Goal: Browse casually

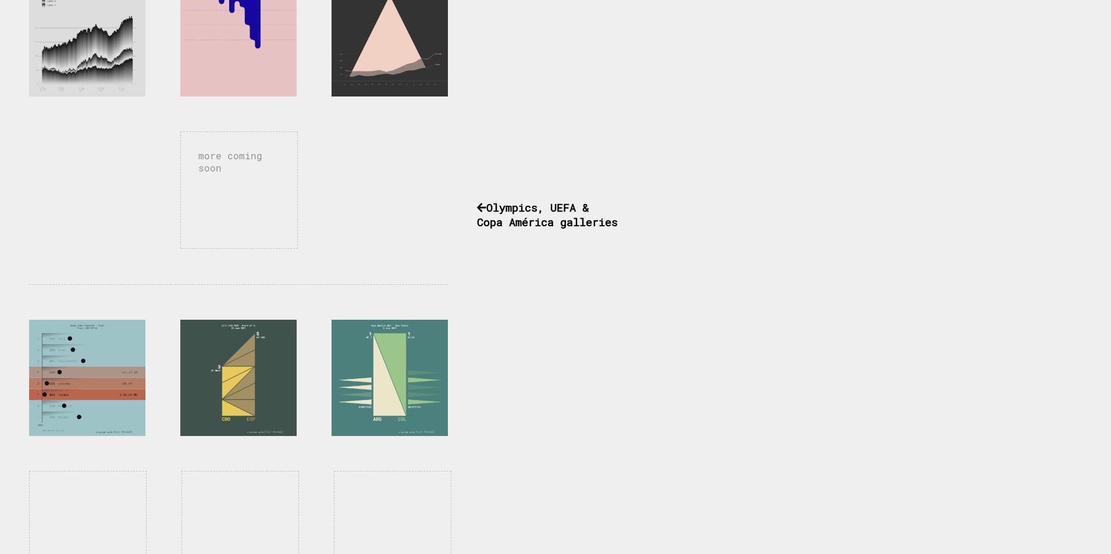
scroll to position [619, 0]
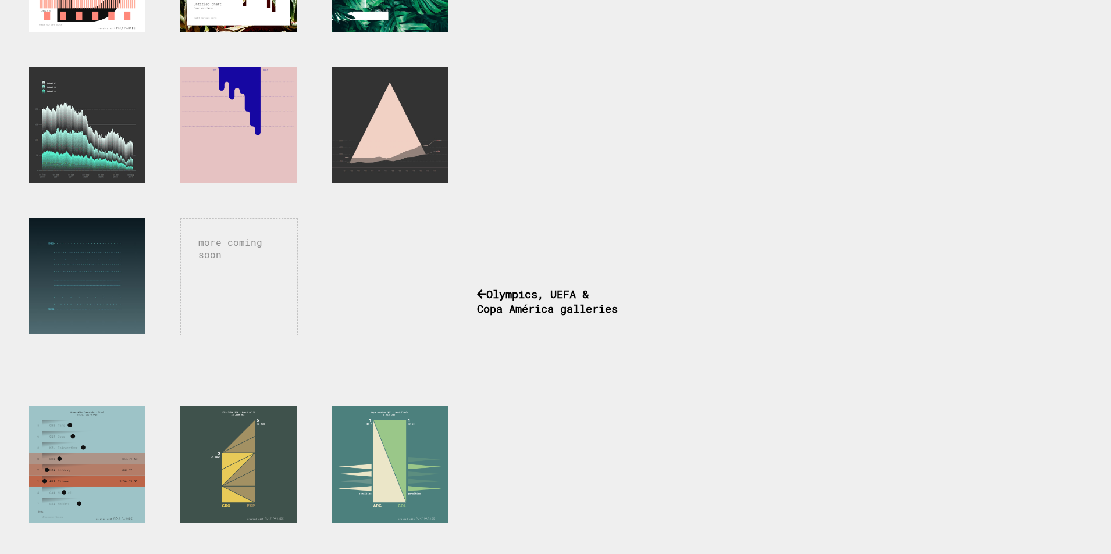
click at [90, 144] on div at bounding box center [87, 125] width 116 height 116
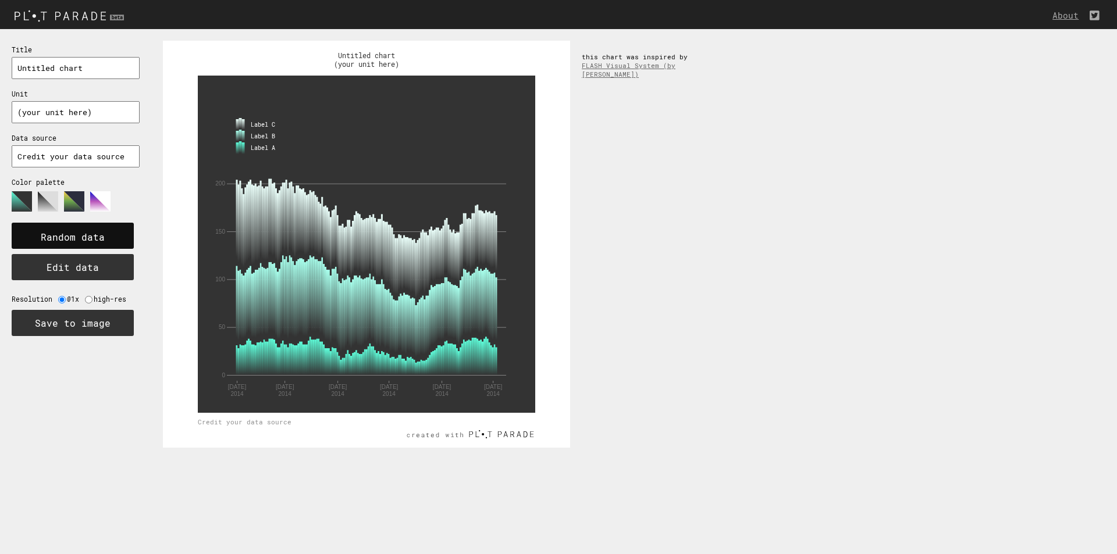
click at [99, 244] on rect at bounding box center [73, 236] width 122 height 26
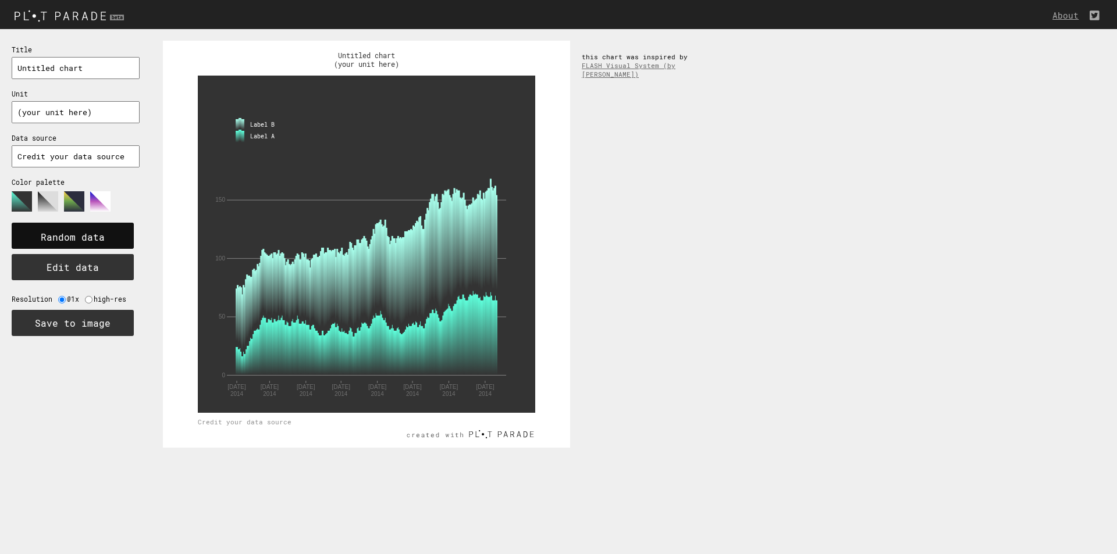
click at [99, 243] on rect at bounding box center [73, 236] width 122 height 26
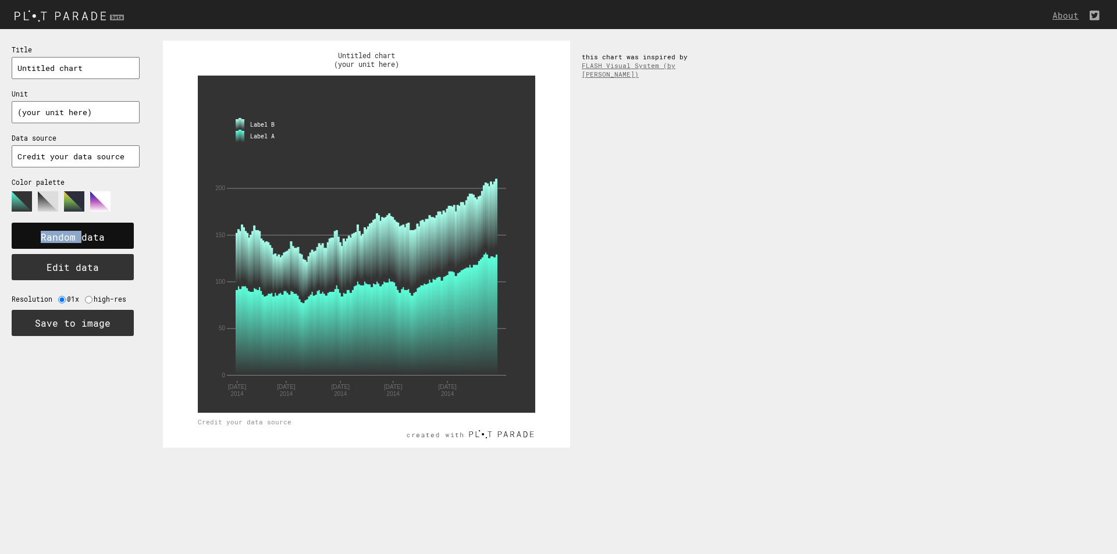
click at [99, 243] on rect at bounding box center [73, 236] width 122 height 26
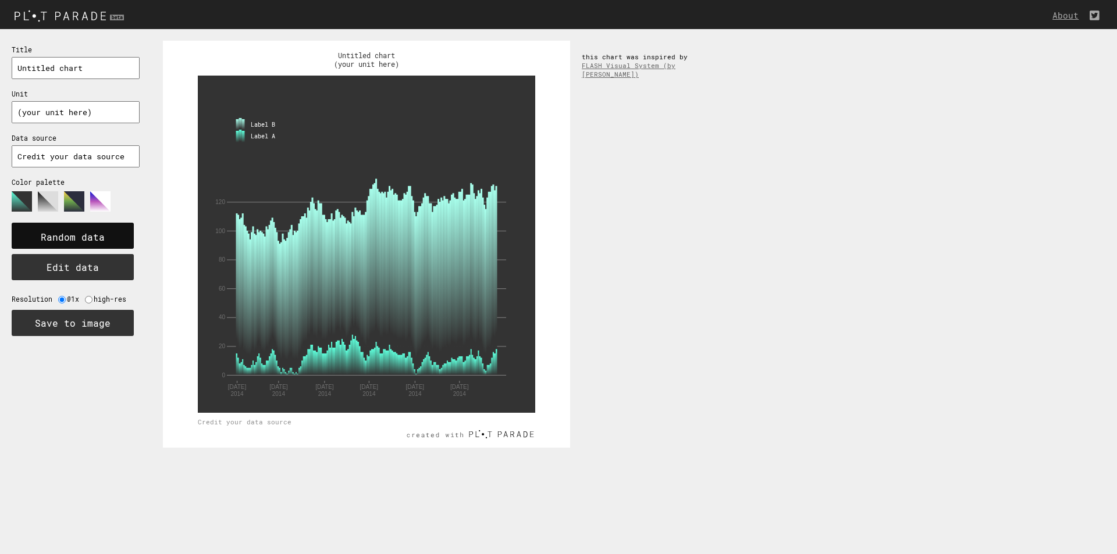
click at [99, 243] on rect at bounding box center [73, 236] width 122 height 26
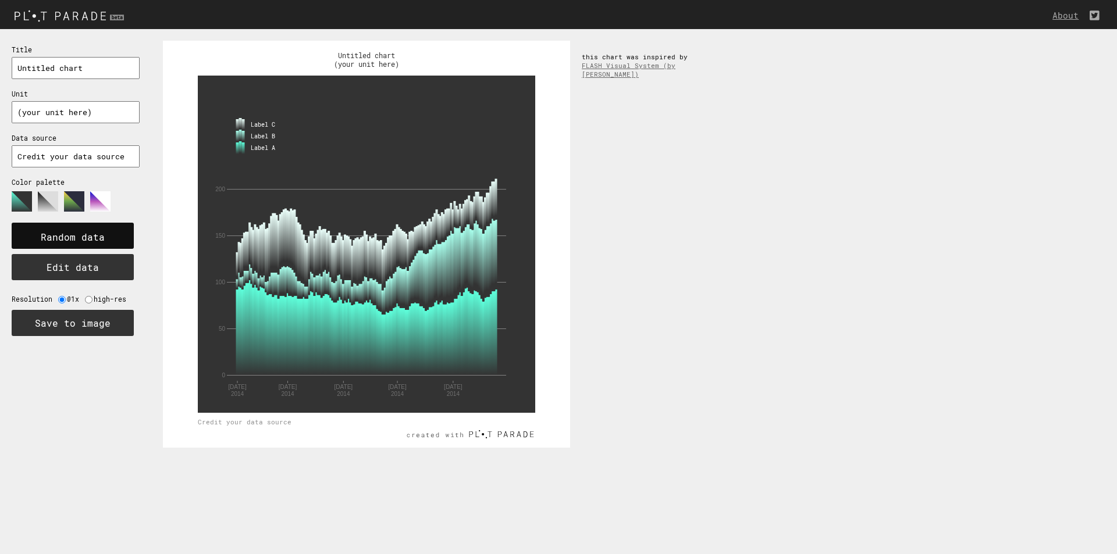
click at [99, 243] on rect at bounding box center [73, 236] width 122 height 26
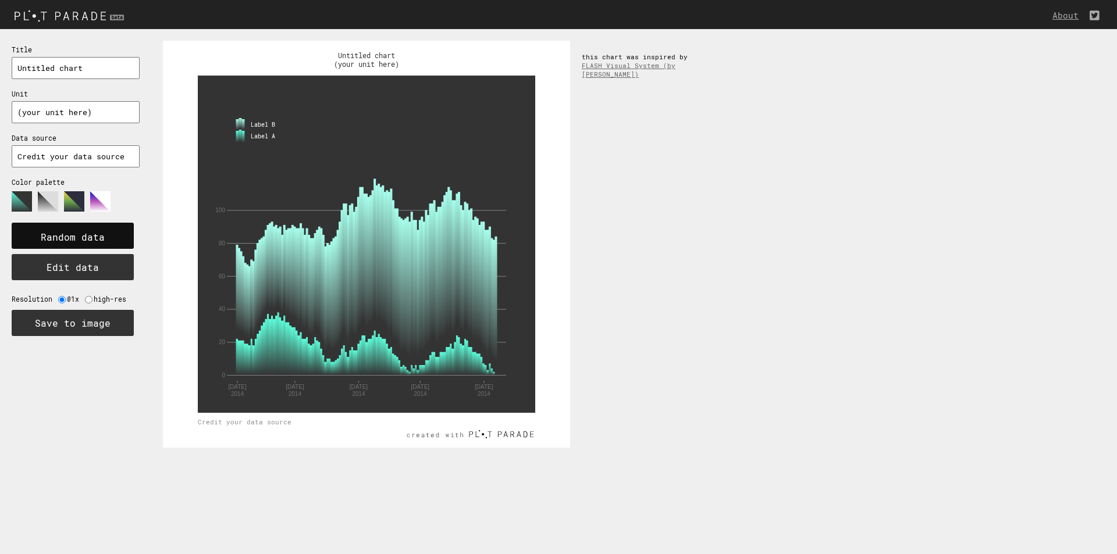
click at [99, 243] on rect at bounding box center [73, 236] width 122 height 26
